Goal: Find specific page/section: Find specific page/section

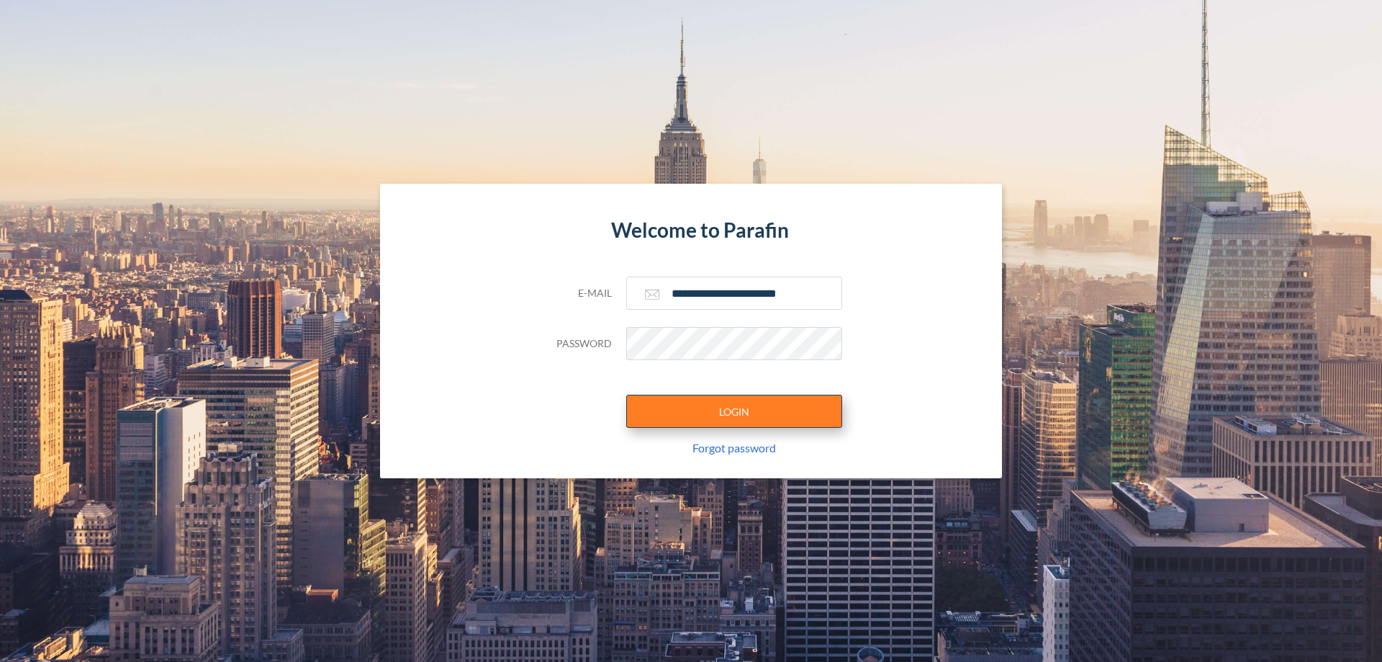
click at [734, 411] on button "LOGIN" at bounding box center [734, 411] width 216 height 33
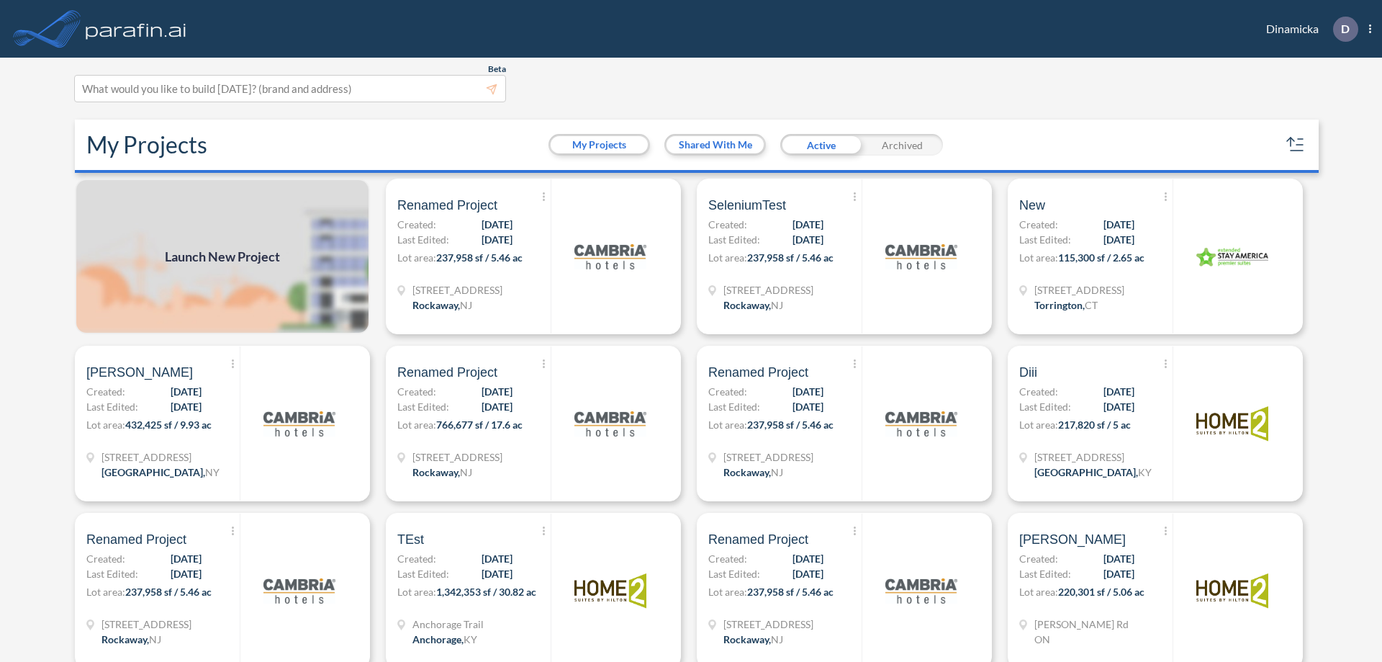
scroll to position [4, 0]
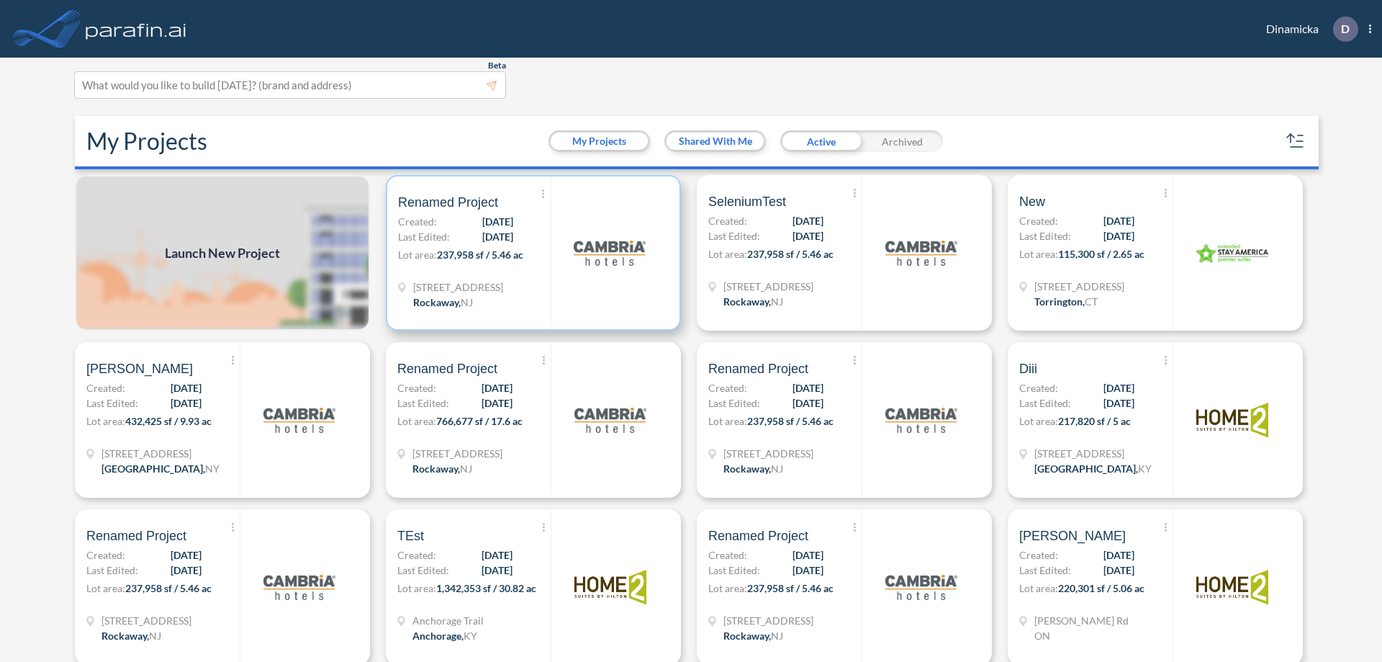
click at [531, 253] on p "Lot area: 237,958 sf / 5.46 ac" at bounding box center [474, 257] width 153 height 21
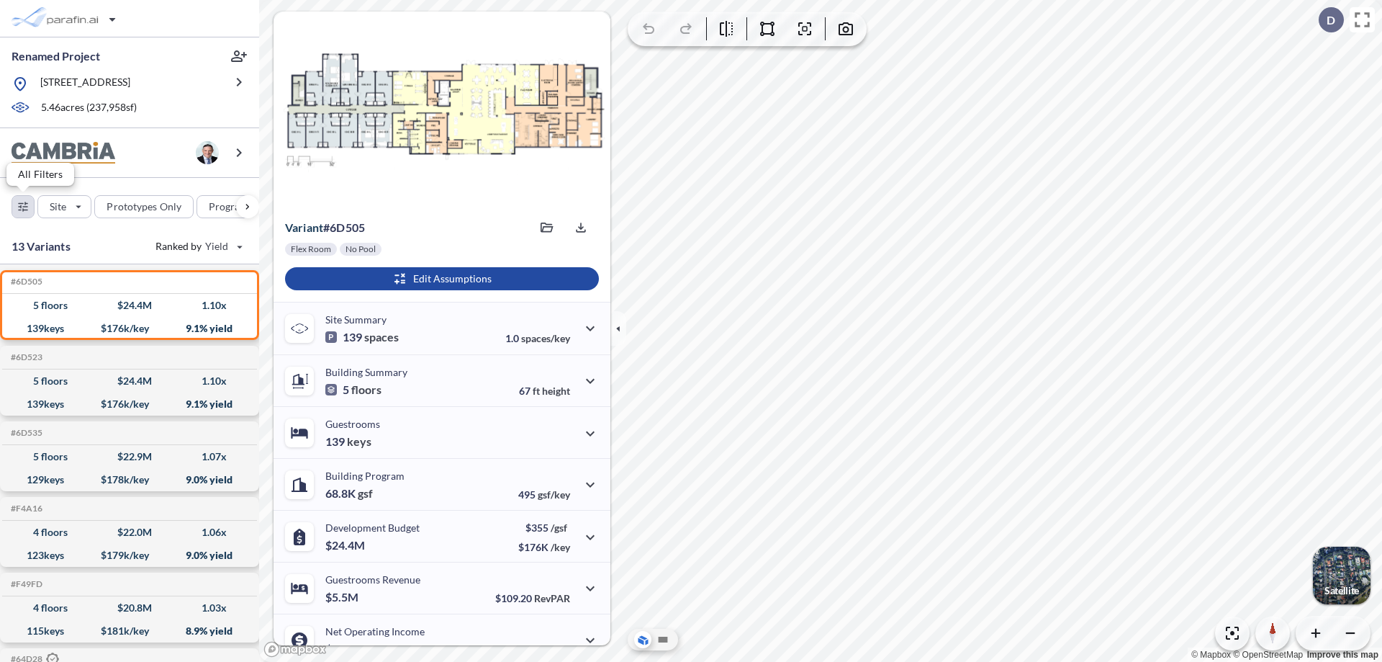
click at [23, 206] on div "button" at bounding box center [23, 207] width 22 height 22
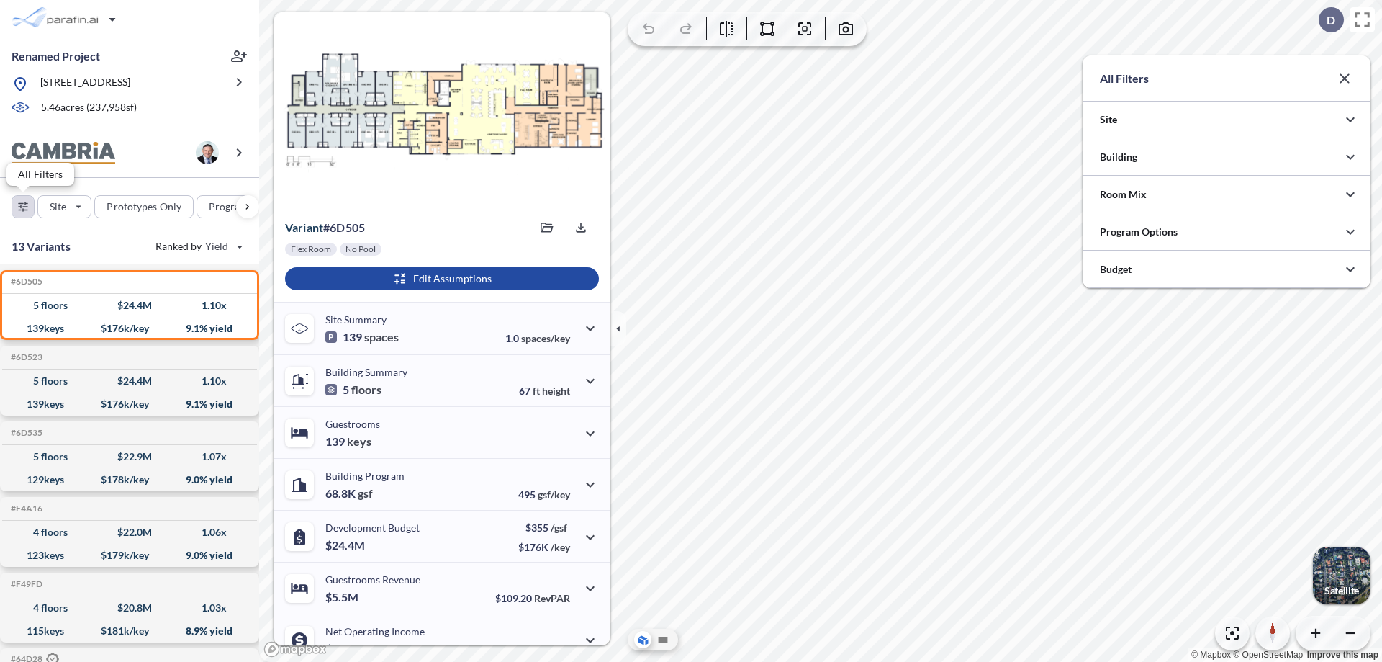
scroll to position [719954, 719666]
click at [1351, 157] on icon "button" at bounding box center [1350, 156] width 17 height 17
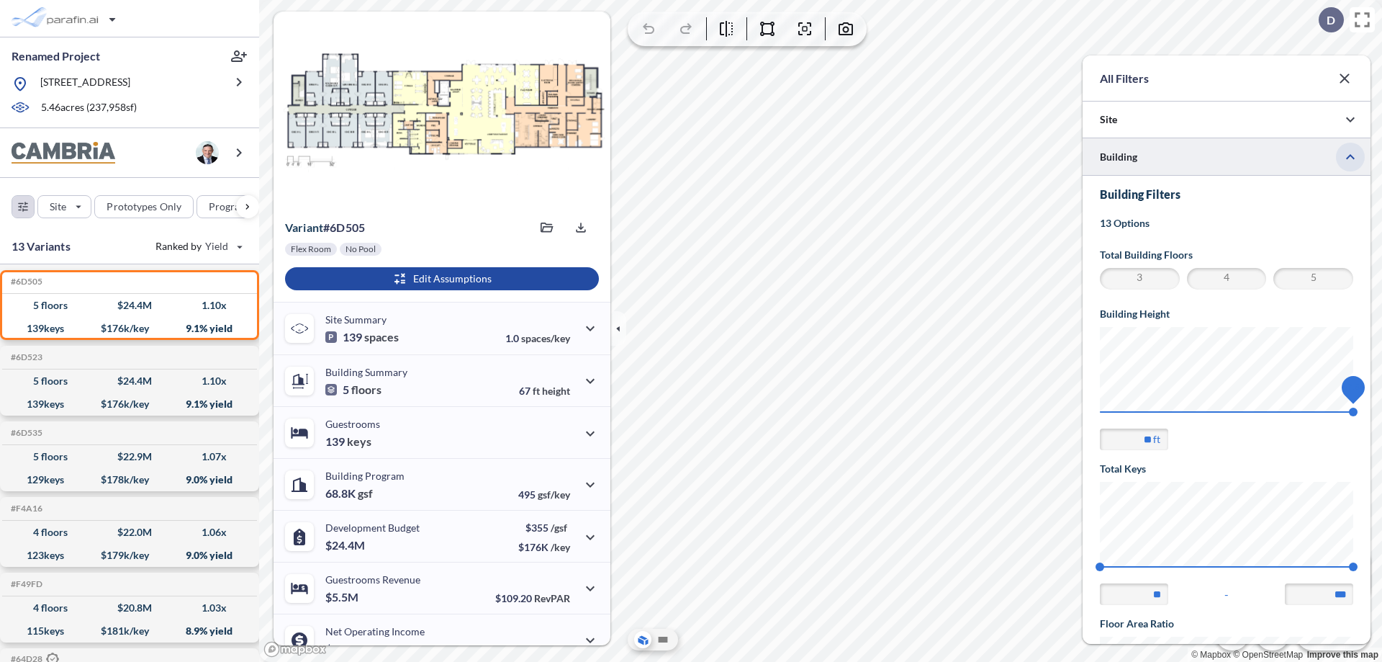
scroll to position [251, 0]
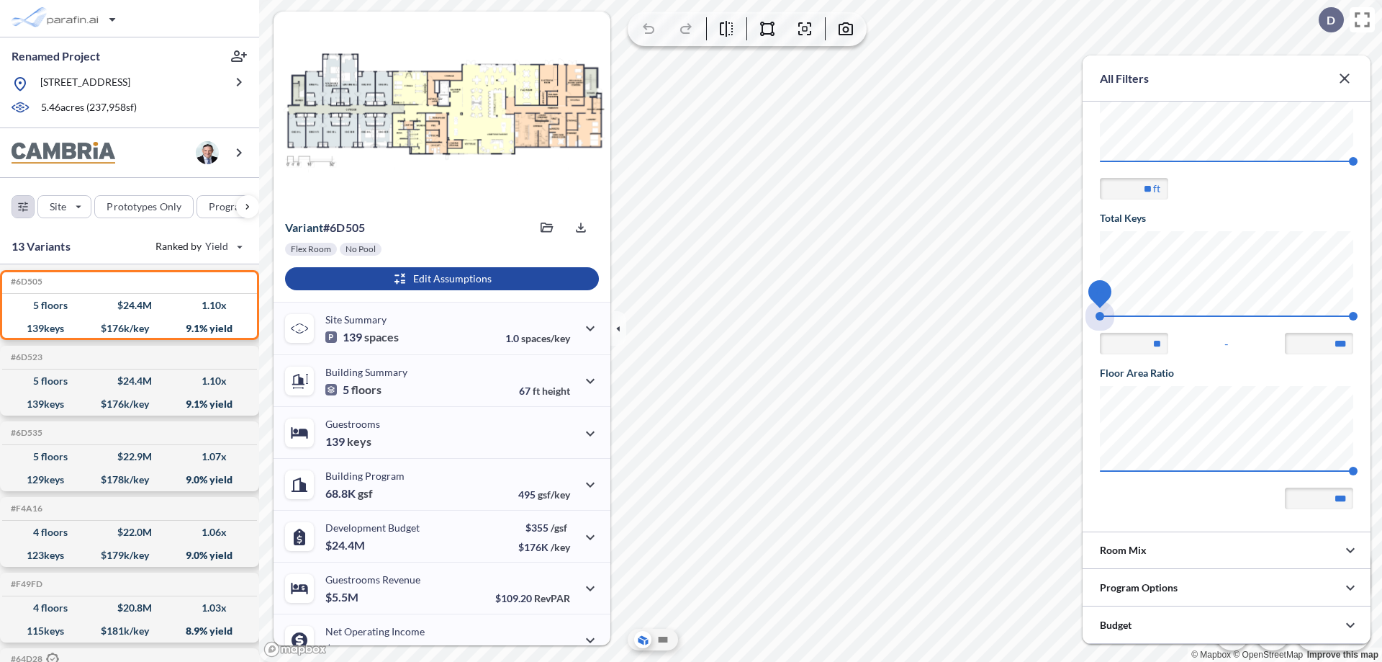
drag, startPoint x: 1100, startPoint y: 316, endPoint x: 1354, endPoint y: 316, distance: 253.4
click at [1354, 316] on span "74 140" at bounding box center [1226, 320] width 253 height 11
type input "***"
